Goal: Information Seeking & Learning: Learn about a topic

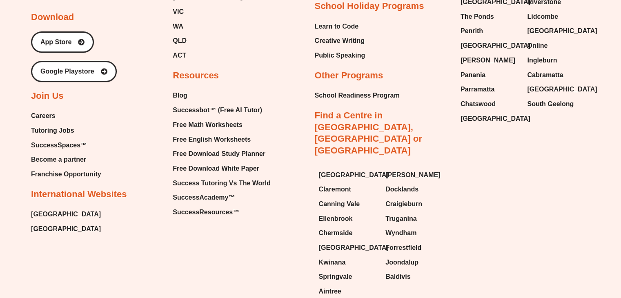
scroll to position [3553, 0]
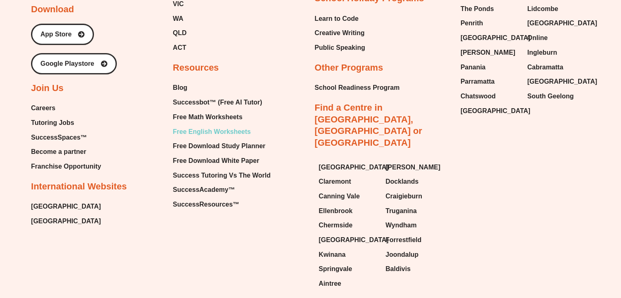
click at [217, 126] on span "Free English Worksheets" at bounding box center [212, 132] width 78 height 12
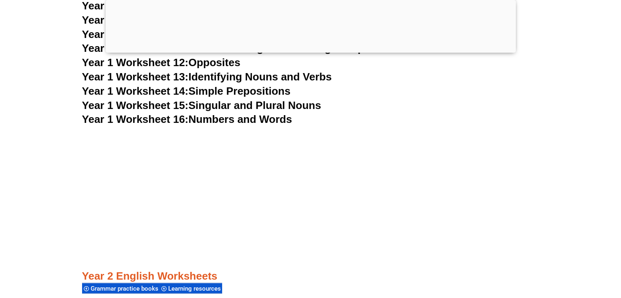
scroll to position [1782, 0]
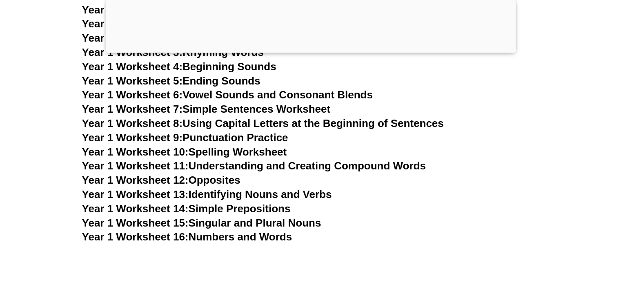
scroll to position [1665, 0]
click at [237, 141] on link "Year 1 Worksheet 9: Punctuation Practice" at bounding box center [185, 138] width 206 height 12
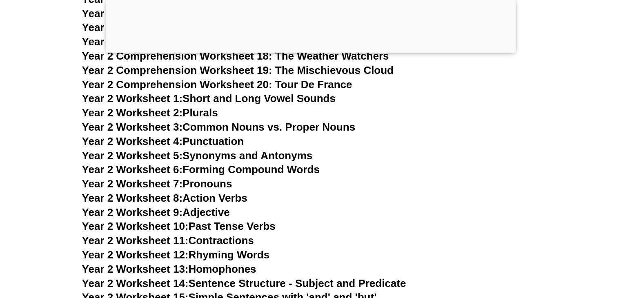
scroll to position [2283, 0]
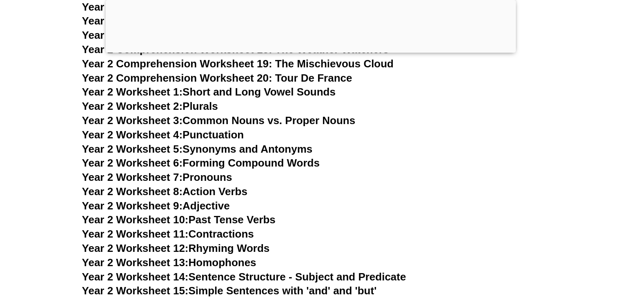
click at [224, 131] on link "Year 2 Worksheet 4: Punctuation" at bounding box center [163, 135] width 162 height 12
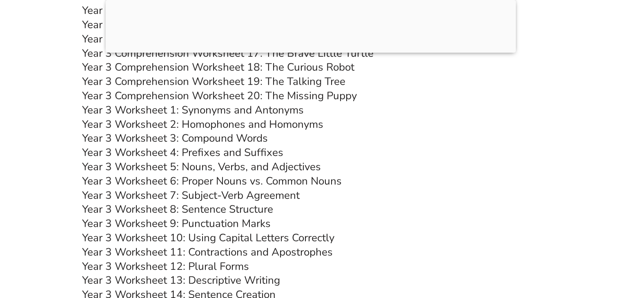
scroll to position [3018, 0]
click at [156, 223] on link "Year 3 Worksheet 9: Punctuation Marks" at bounding box center [176, 223] width 189 height 14
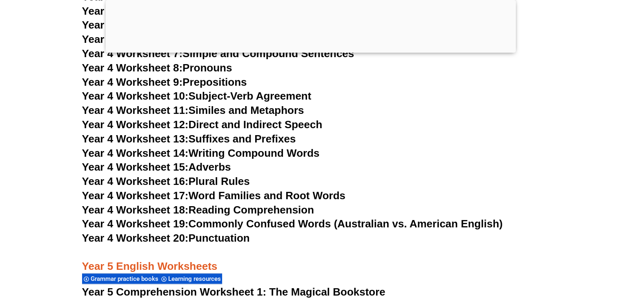
scroll to position [3767, 0]
click at [234, 244] on link "Year 4 Worksheet 20: Punctuation" at bounding box center [166, 238] width 168 height 12
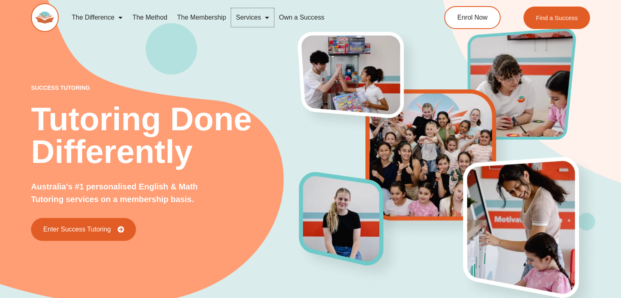
click at [260, 18] on link "Services" at bounding box center [252, 17] width 43 height 19
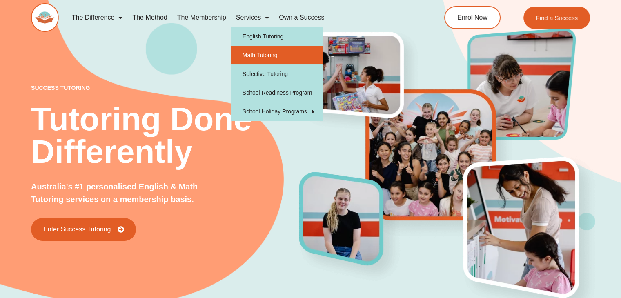
click at [265, 54] on link "Math Tutoring" at bounding box center [277, 55] width 92 height 19
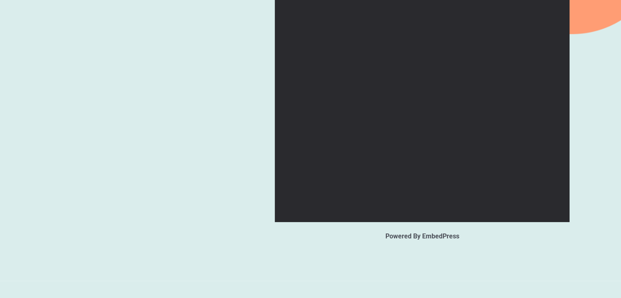
scroll to position [952, 0]
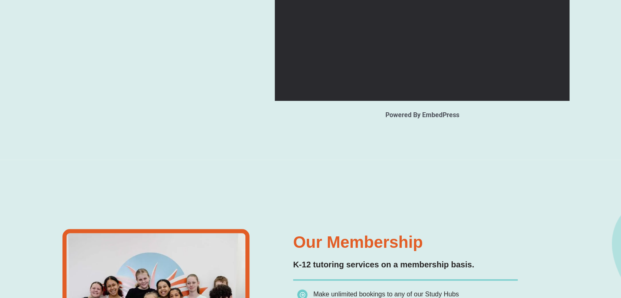
type input "*"
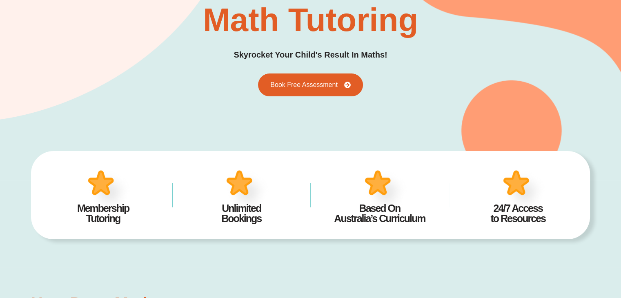
scroll to position [0, 0]
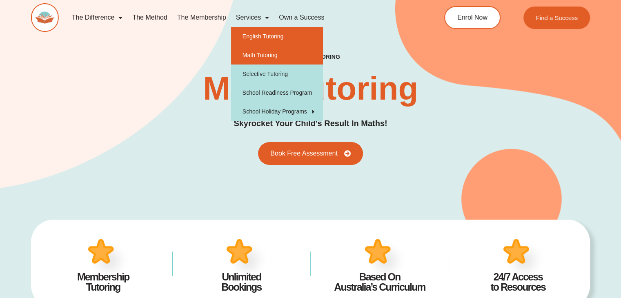
click at [258, 40] on link "English Tutoring" at bounding box center [277, 36] width 92 height 19
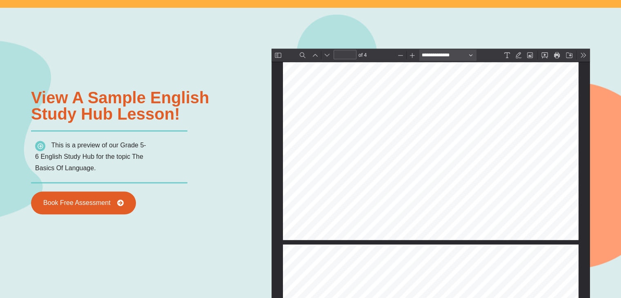
type input "*"
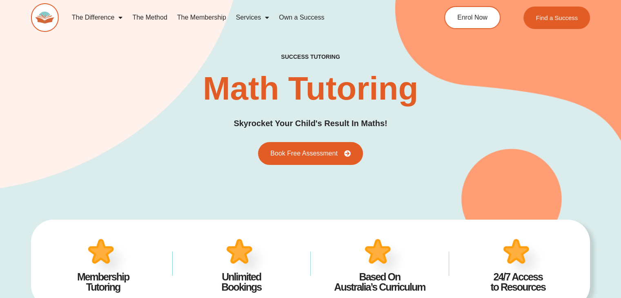
scroll to position [4, 0]
click at [153, 17] on link "The Method" at bounding box center [149, 17] width 45 height 19
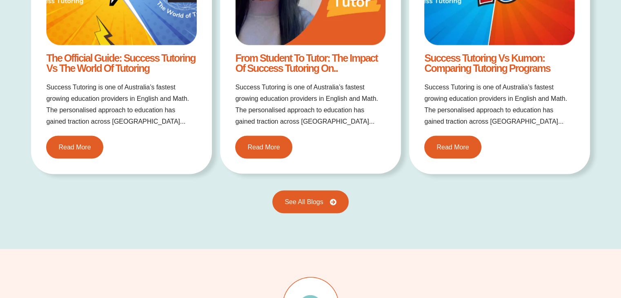
scroll to position [1408, 0]
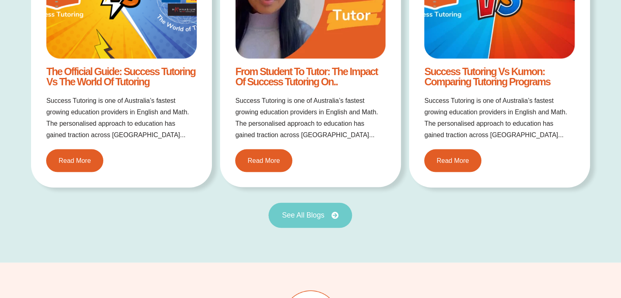
click at [299, 212] on span "See All Blogs" at bounding box center [303, 215] width 42 height 7
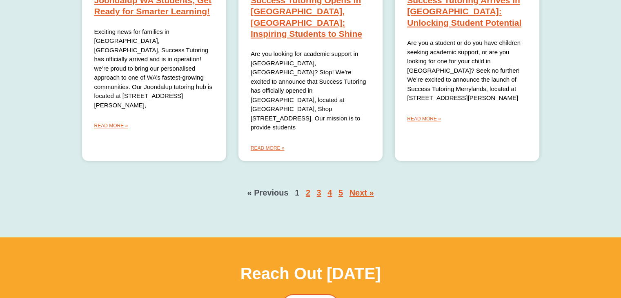
scroll to position [719, 0]
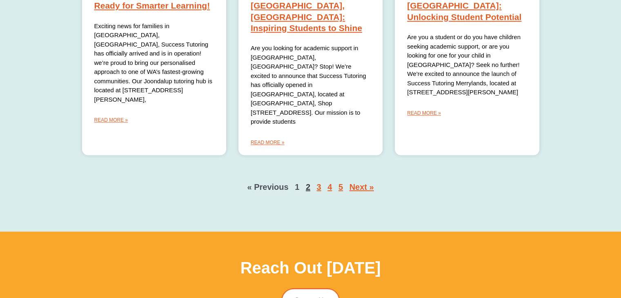
click at [309, 183] on link "Page 2" at bounding box center [308, 187] width 4 height 9
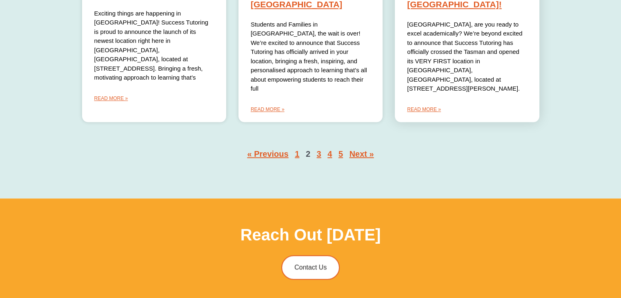
scroll to position [753, 0]
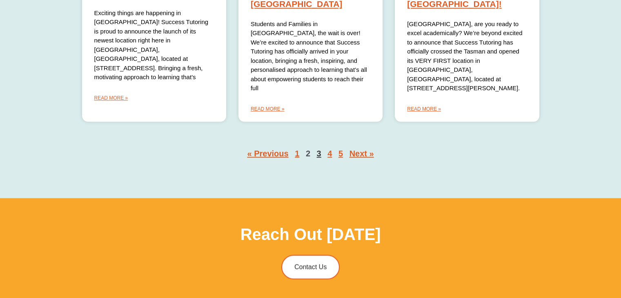
click at [319, 149] on link "Page 3" at bounding box center [319, 153] width 4 height 9
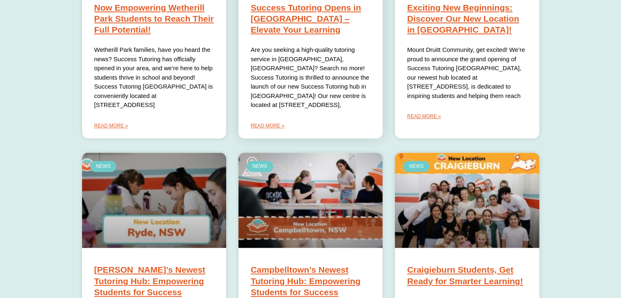
scroll to position [421, 0]
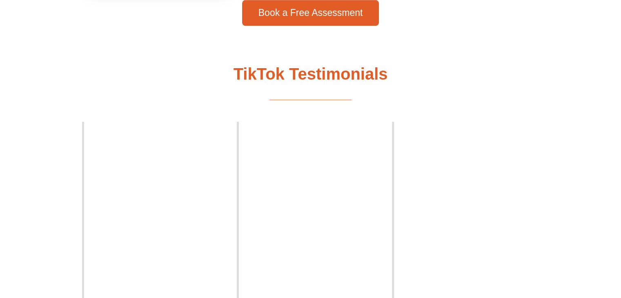
scroll to position [1092, 0]
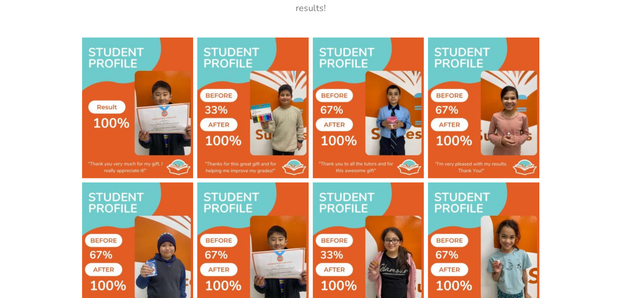
scroll to position [2051, 0]
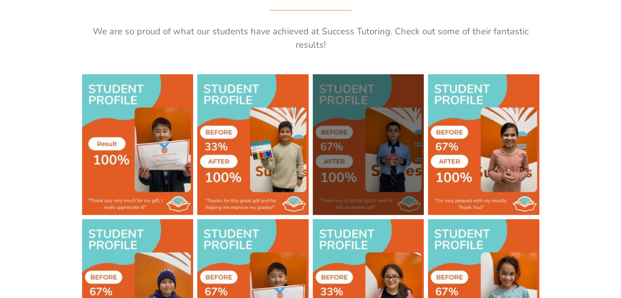
click at [391, 133] on div at bounding box center [369, 144] width 112 height 141
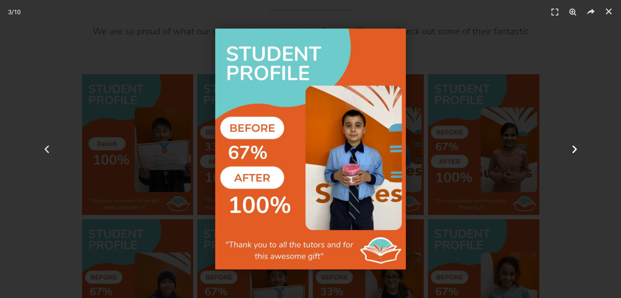
click at [576, 85] on div "Next" at bounding box center [574, 149] width 93 height 298
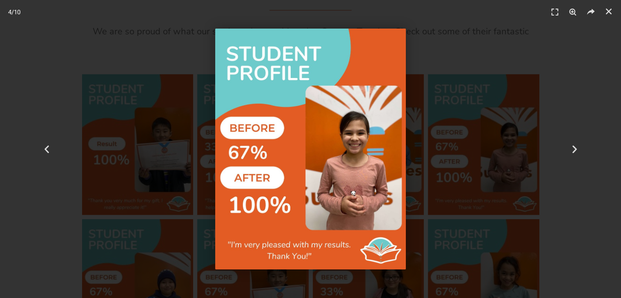
click at [348, 115] on img "4 / 10" at bounding box center [310, 149] width 191 height 241
click at [513, 68] on div "4 / 10" at bounding box center [311, 149] width 564 height 241
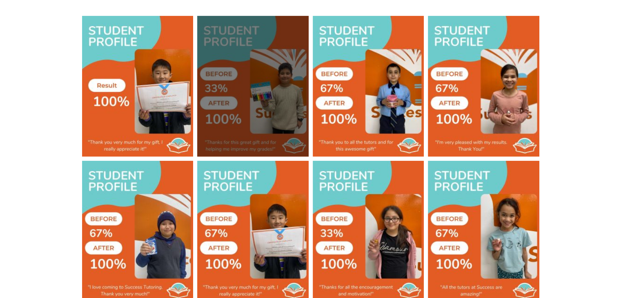
scroll to position [2105, 0]
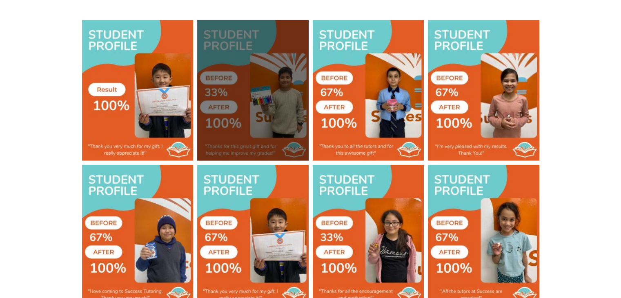
click at [291, 99] on div at bounding box center [253, 90] width 112 height 141
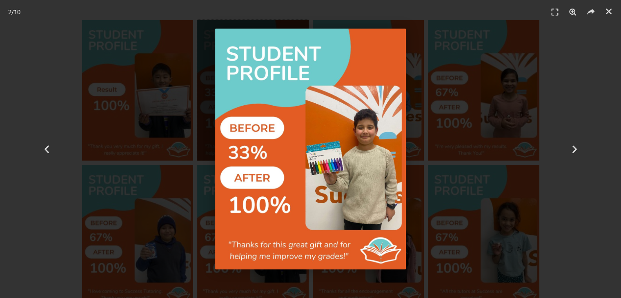
click at [504, 65] on div "2 / 10" at bounding box center [311, 149] width 564 height 241
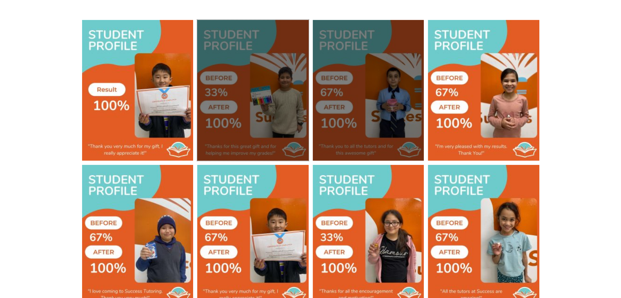
scroll to position [2287, 0]
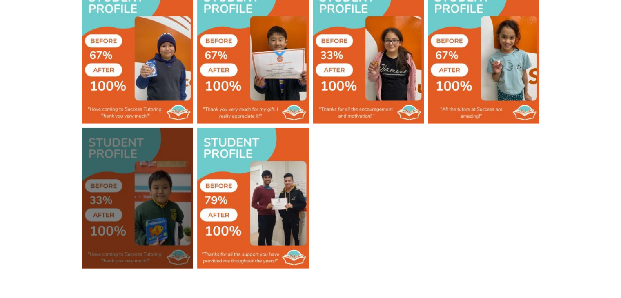
click at [139, 198] on div at bounding box center [138, 198] width 112 height 141
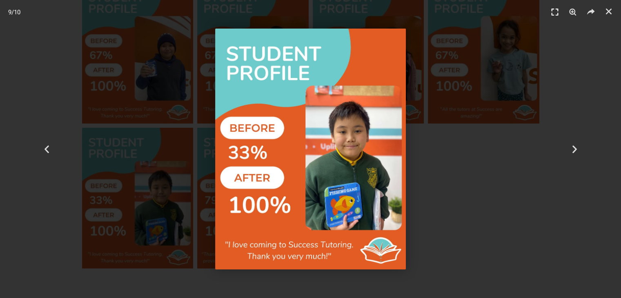
click at [556, 10] on icon "Fullscreen" at bounding box center [555, 12] width 12 height 12
